Goal: Navigation & Orientation: Find specific page/section

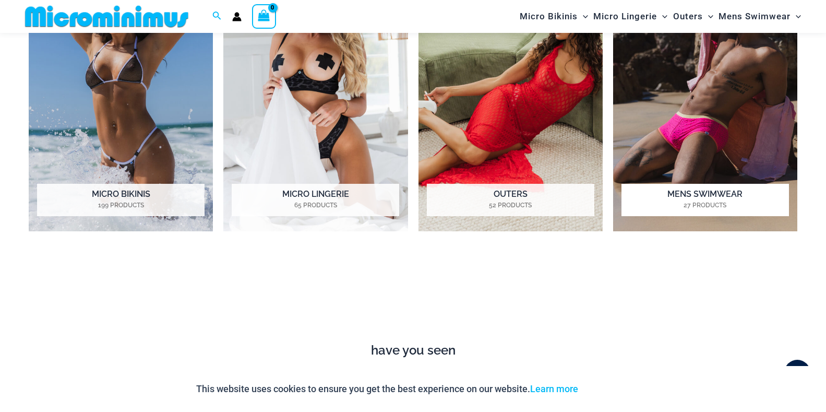
scroll to position [929, 0]
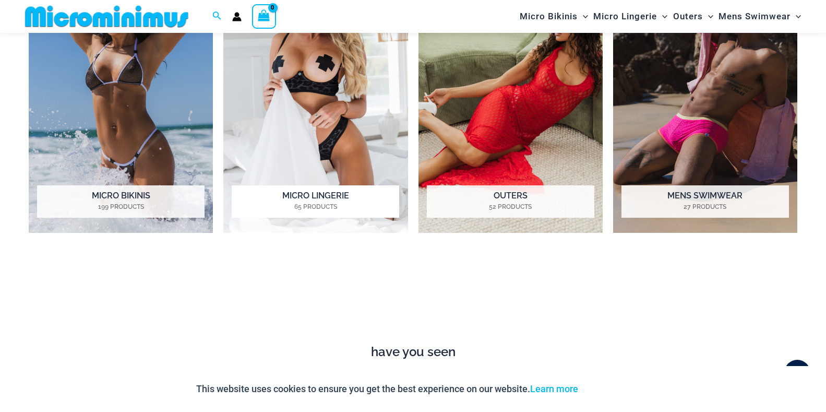
click at [304, 213] on h2 "Micro Lingerie 65 Products" at bounding box center [315, 201] width 167 height 32
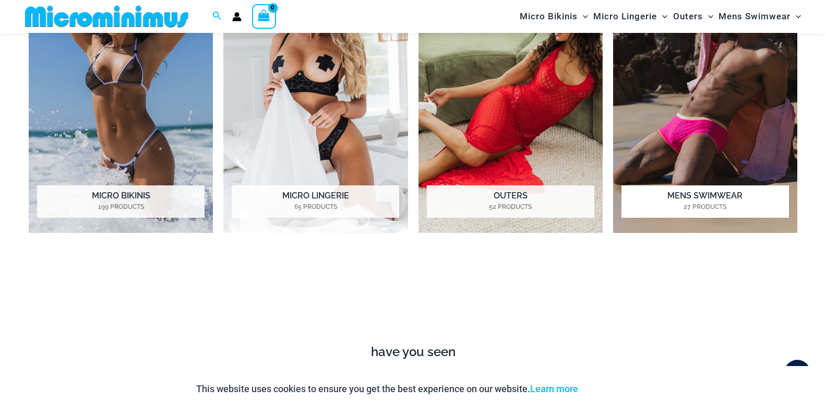
click at [723, 130] on img "Visit product category Mens Swimwear" at bounding box center [705, 91] width 184 height 284
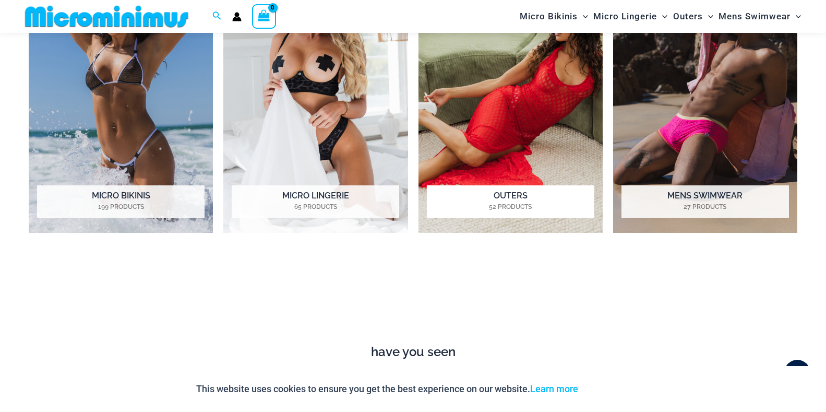
click at [431, 68] on img "Visit product category Outers" at bounding box center [510, 91] width 184 height 284
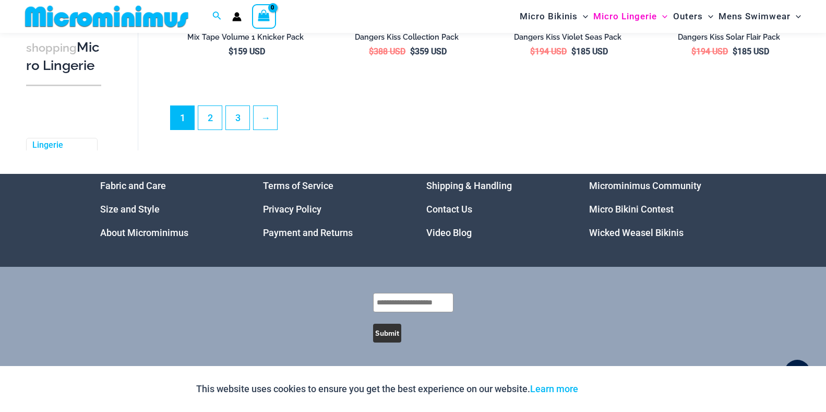
scroll to position [2666, 0]
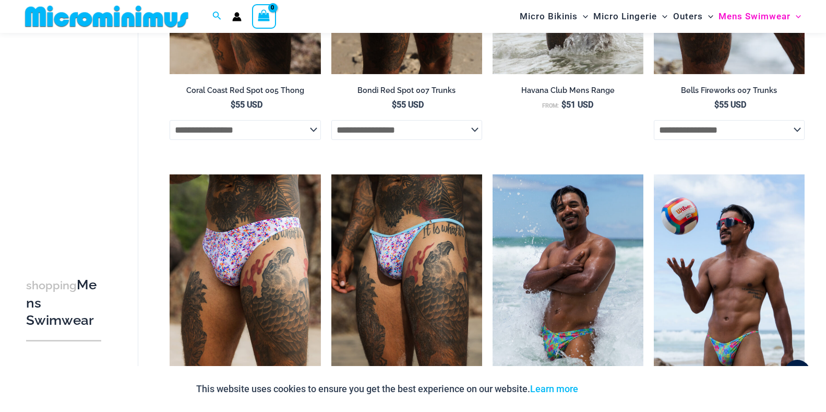
scroll to position [1006, 0]
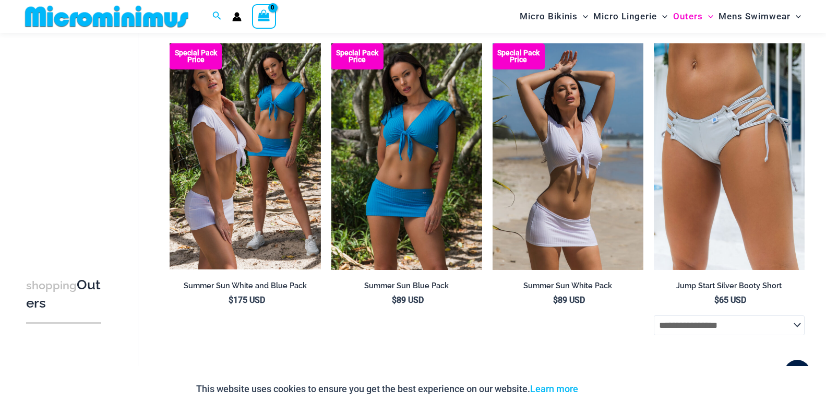
scroll to position [2441, 0]
